Goal: Task Accomplishment & Management: Use online tool/utility

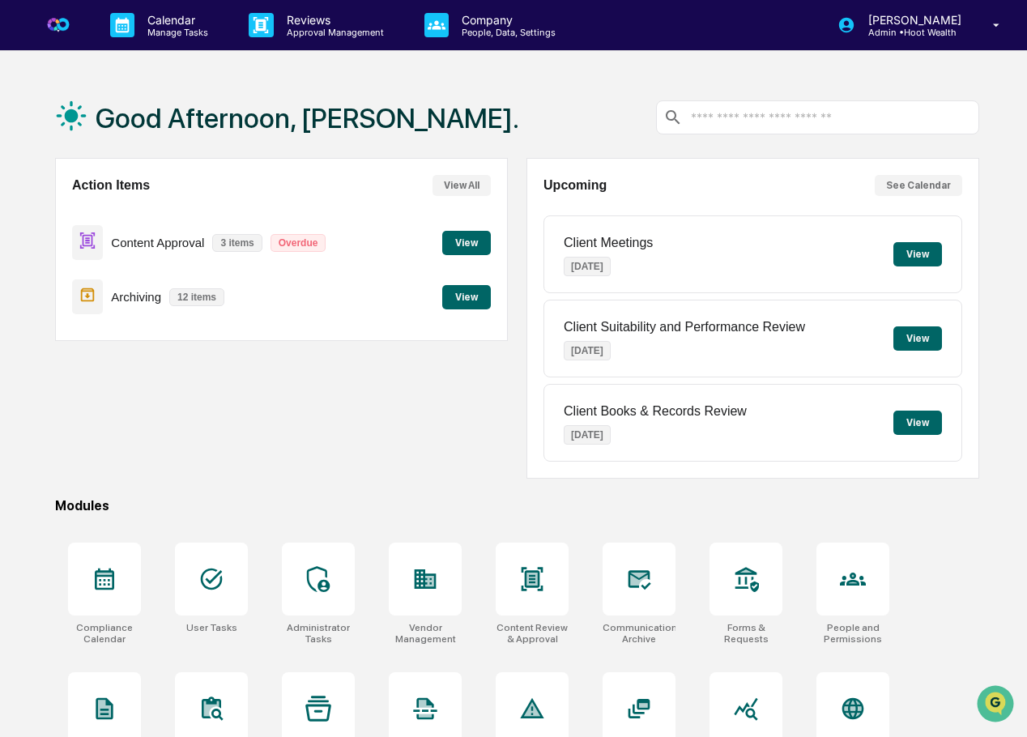
click at [480, 241] on button "View" at bounding box center [466, 243] width 49 height 24
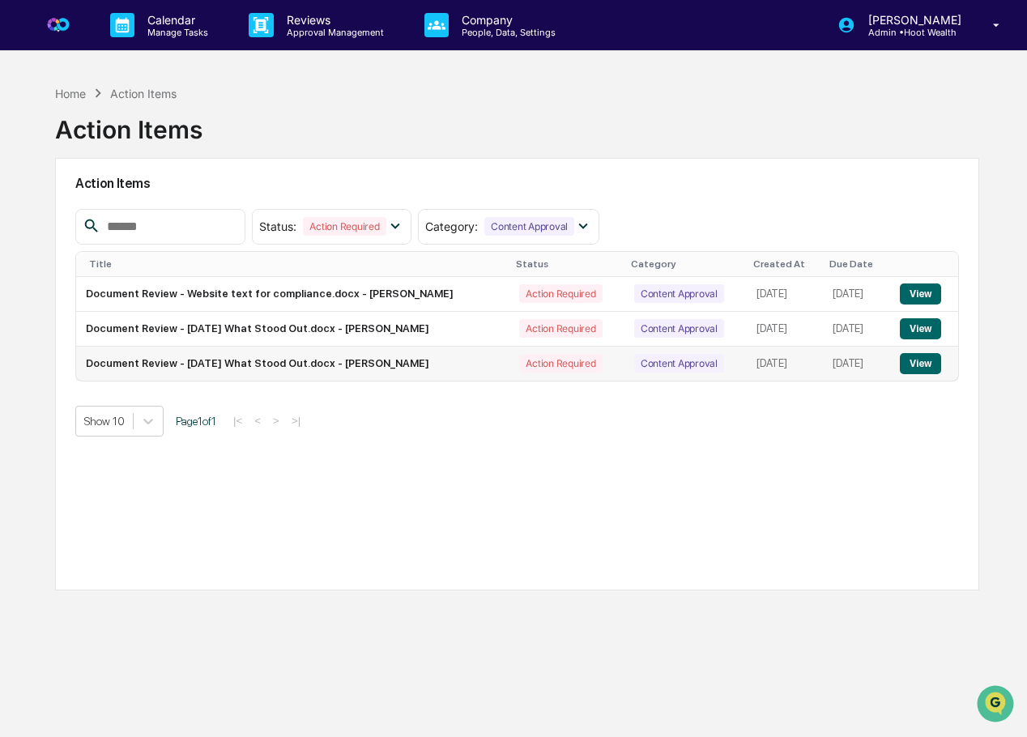
click at [919, 368] on button "View" at bounding box center [920, 363] width 41 height 21
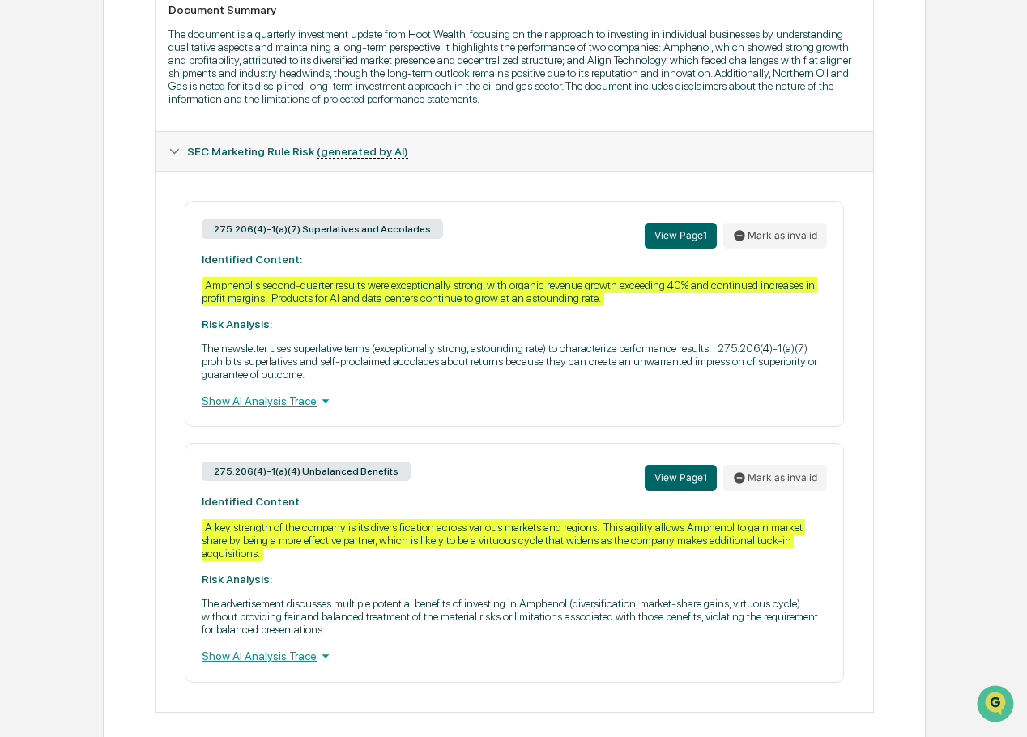
scroll to position [482, 0]
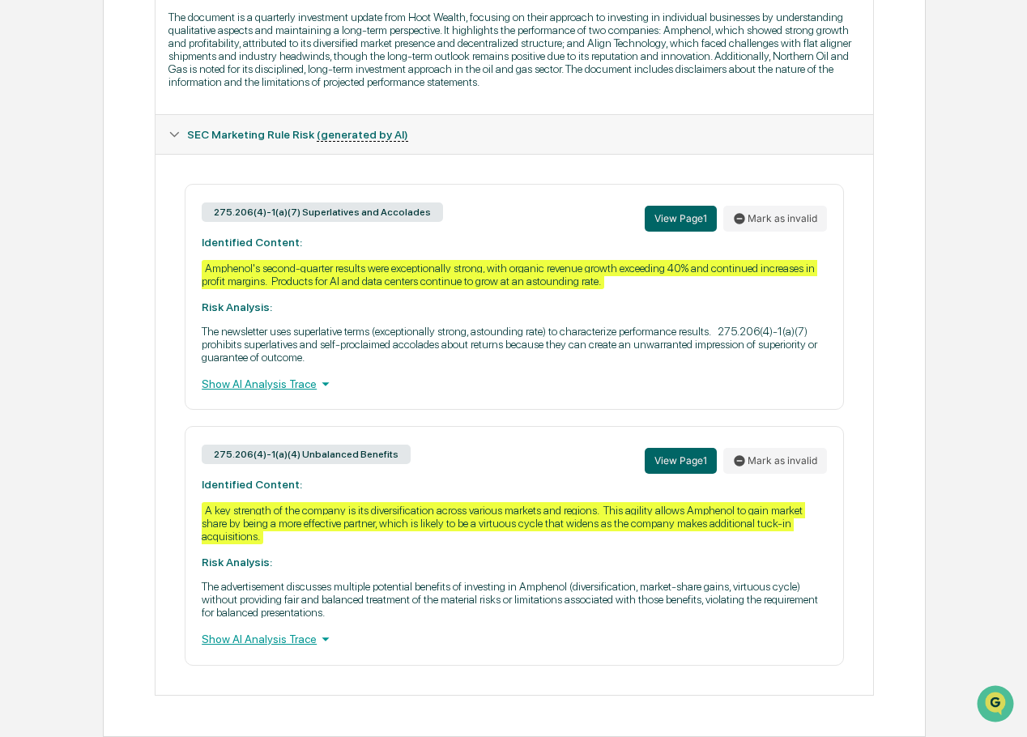
click at [322, 383] on icon at bounding box center [325, 384] width 7 height 4
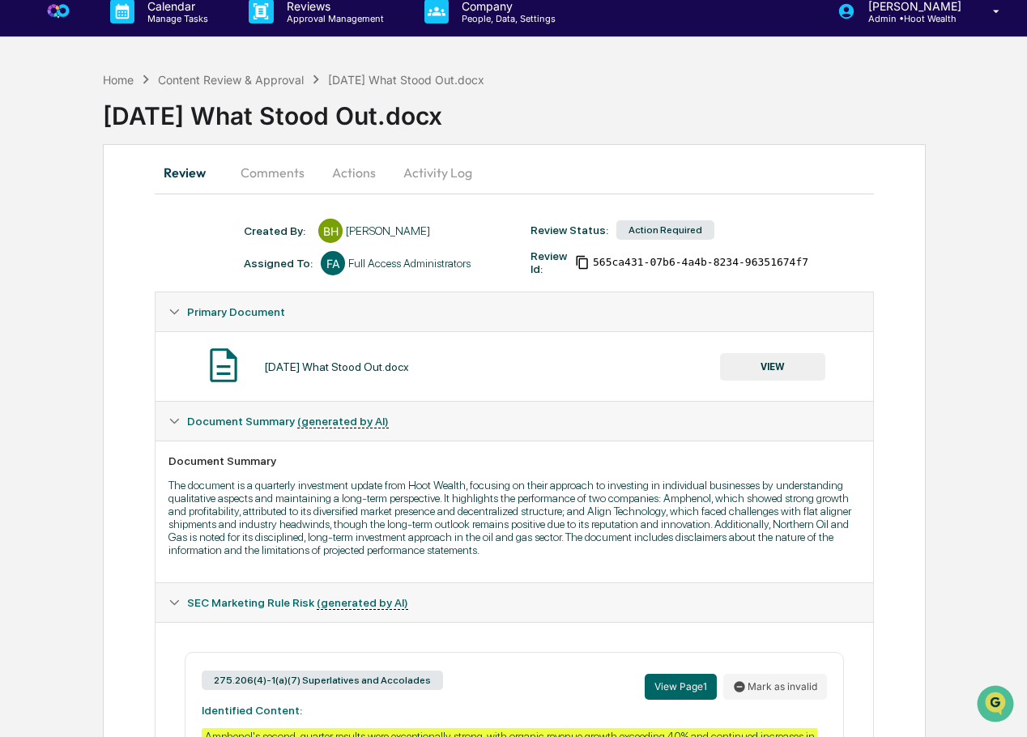
scroll to position [9, 0]
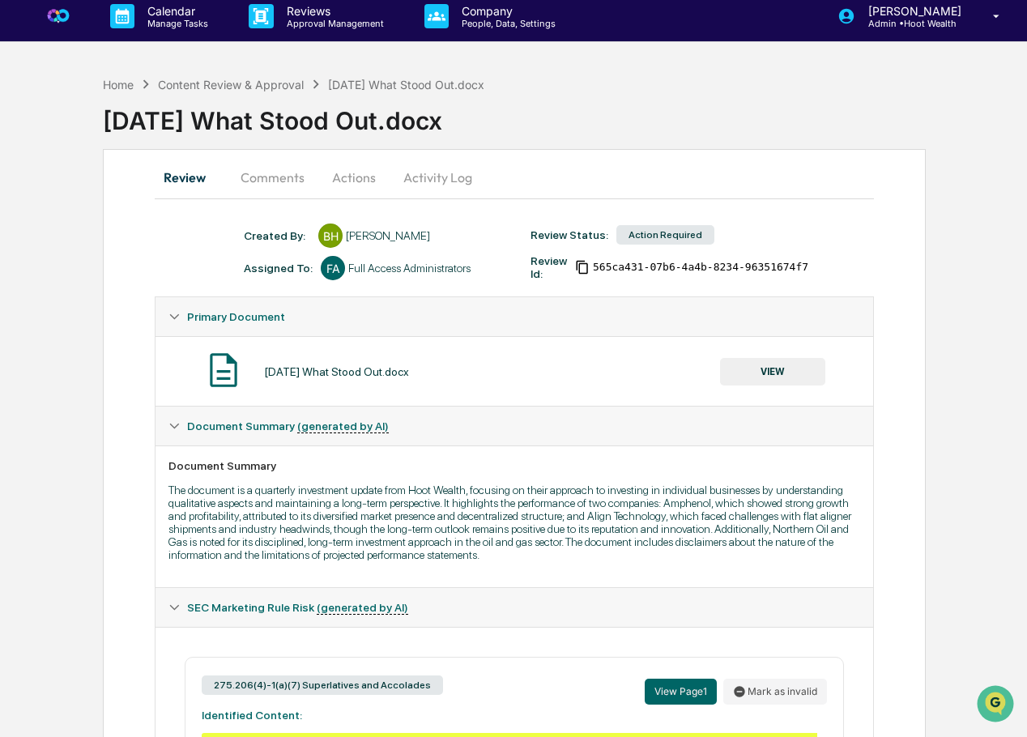
click at [783, 373] on button "VIEW" at bounding box center [772, 372] width 105 height 28
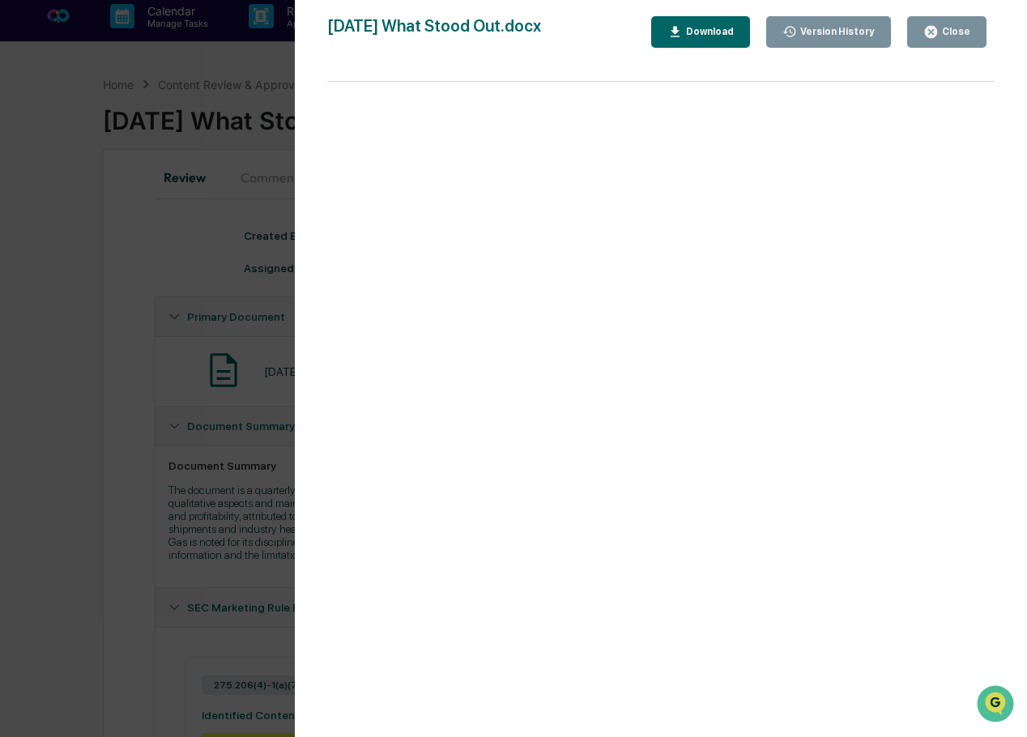
click at [960, 36] on div "Close" at bounding box center [955, 31] width 32 height 11
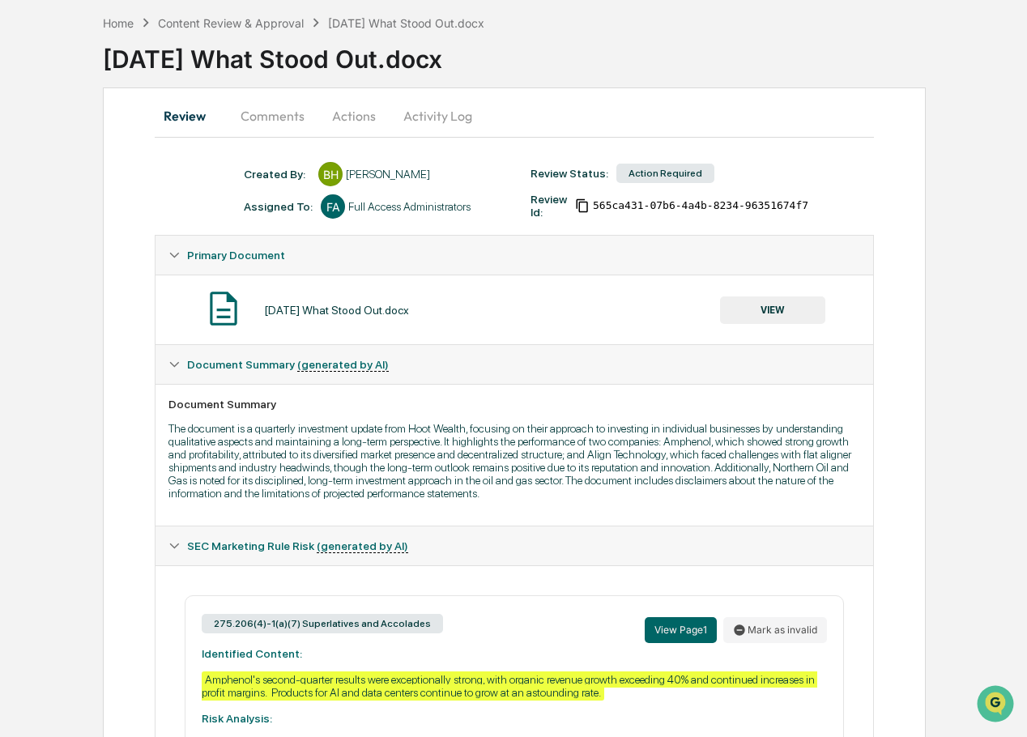
scroll to position [0, 0]
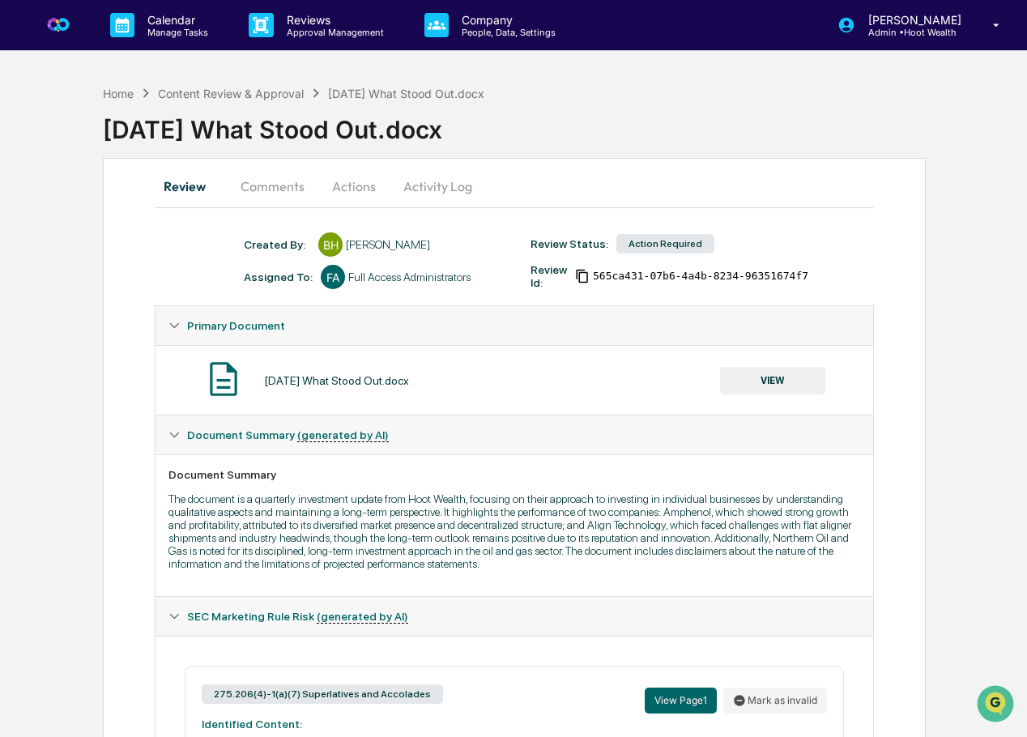
click at [284, 190] on button "Comments" at bounding box center [273, 186] width 90 height 39
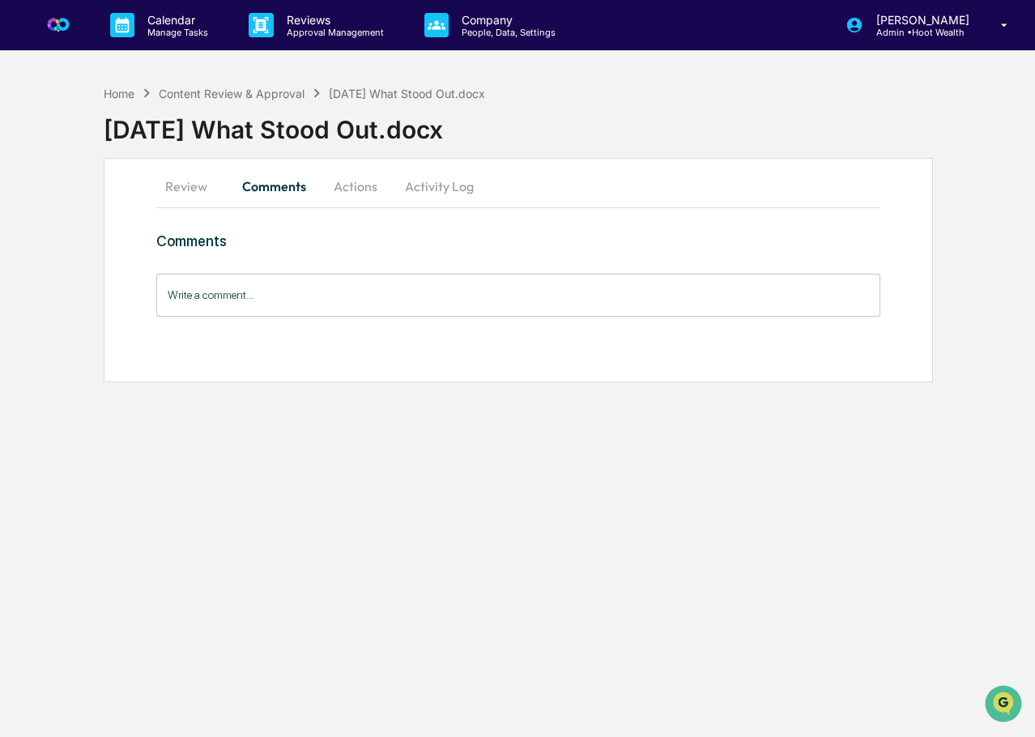
click at [215, 187] on button "Review" at bounding box center [192, 186] width 73 height 39
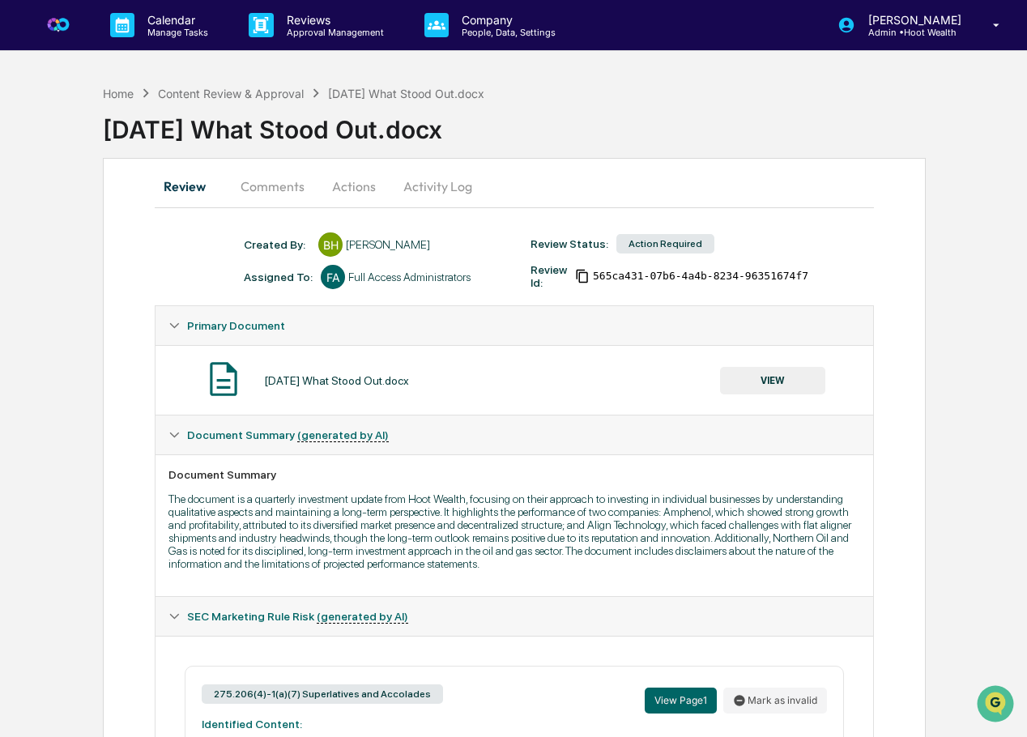
click at [276, 190] on button "Comments" at bounding box center [273, 186] width 90 height 39
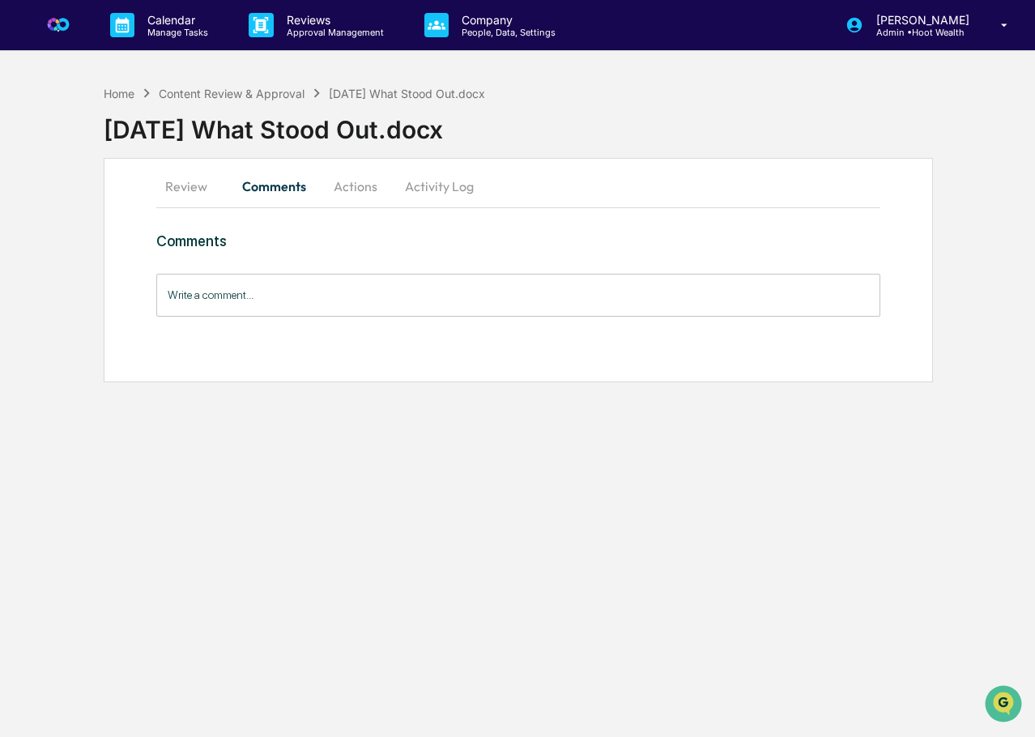
click at [330, 195] on button "Actions" at bounding box center [355, 186] width 73 height 39
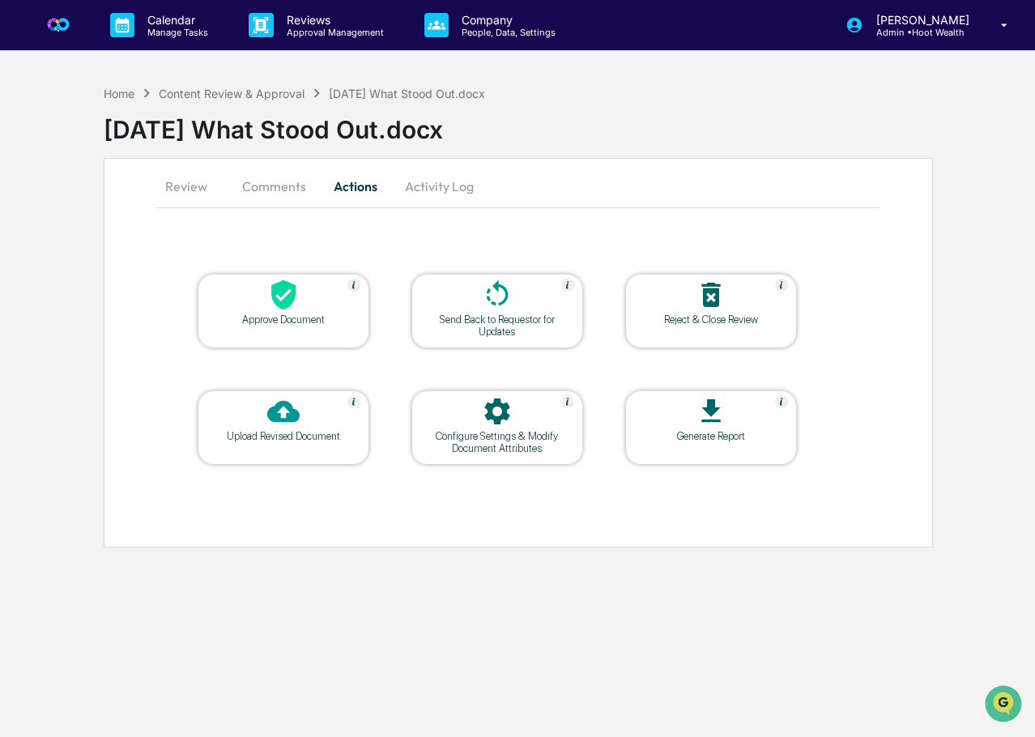
click at [311, 303] on div at bounding box center [284, 296] width 162 height 35
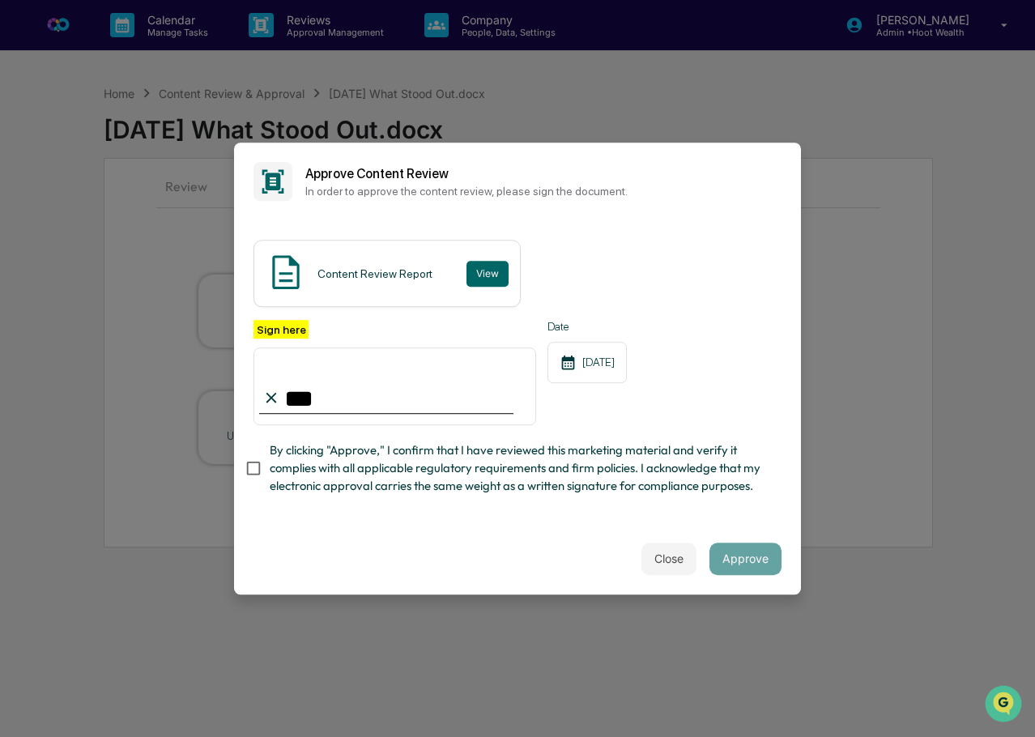
type input "**********"
click at [728, 556] on button "Approve" at bounding box center [746, 559] width 72 height 32
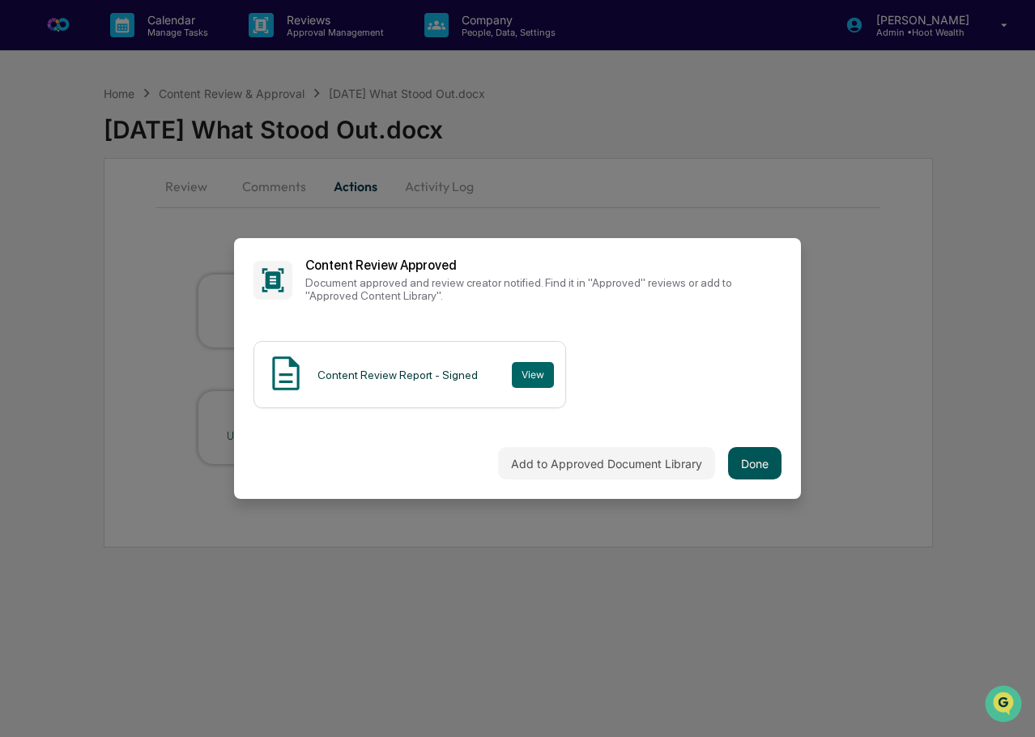
click at [757, 469] on button "Done" at bounding box center [754, 463] width 53 height 32
